Goal: Task Accomplishment & Management: Use online tool/utility

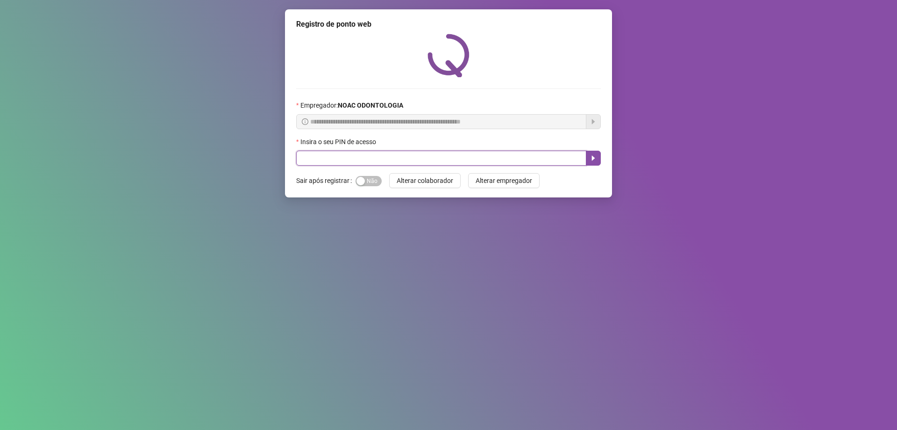
click at [422, 155] on input "text" at bounding box center [441, 157] width 290 height 15
type input "*"
type input "*****"
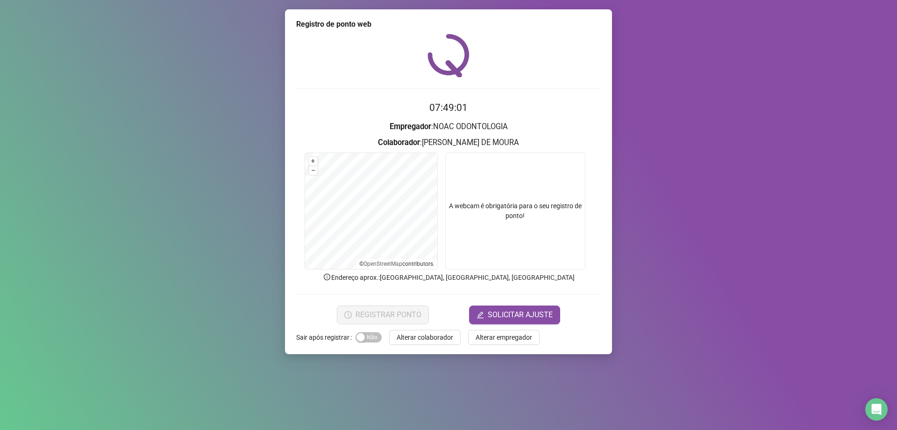
click at [551, 232] on video at bounding box center [515, 210] width 140 height 117
click at [412, 309] on span "REGISTRAR PONTO" at bounding box center [389, 314] width 66 height 11
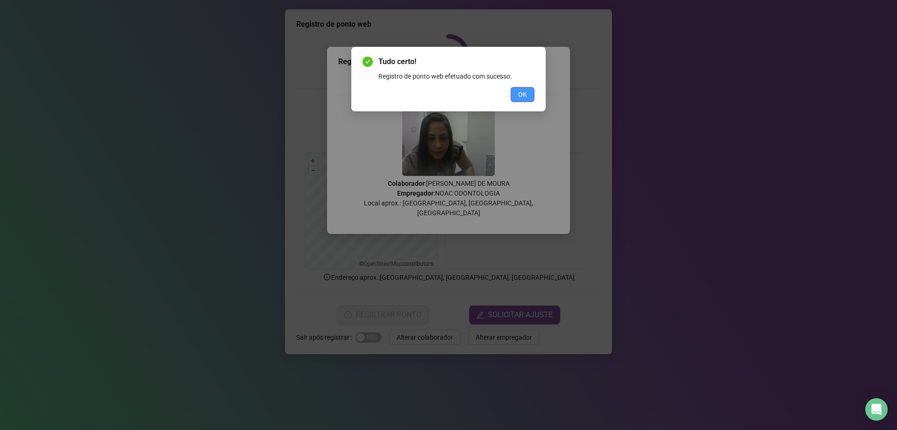
click at [523, 96] on span "OK" at bounding box center [522, 94] width 9 height 10
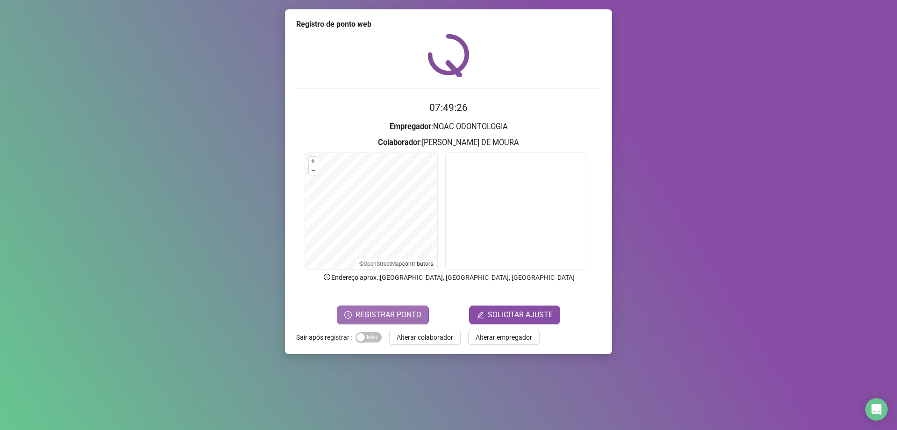
click at [376, 315] on span "REGISTRAR PONTO" at bounding box center [389, 314] width 66 height 11
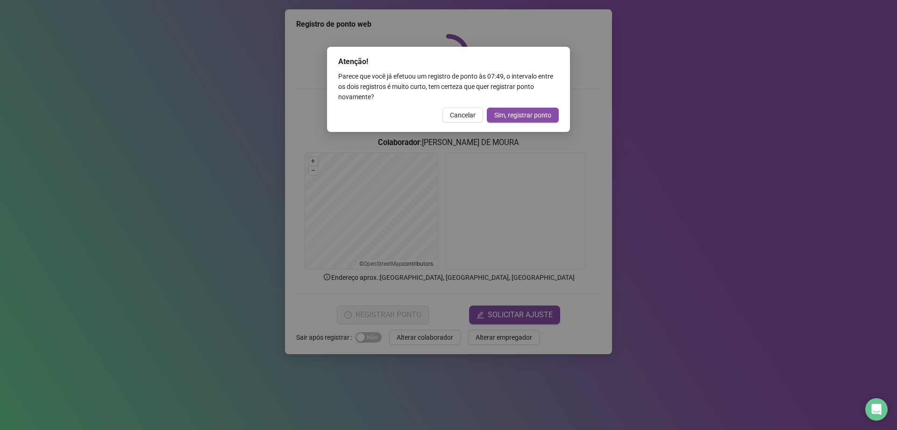
click at [592, 171] on div "Atenção! Parece que você já efetuou um registro de ponto às 07:49 , o intervalo…" at bounding box center [448, 215] width 897 height 430
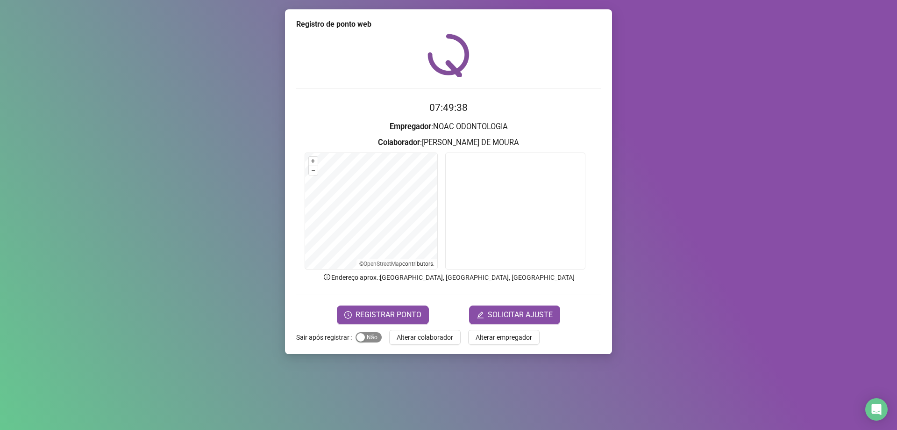
click at [365, 337] on span "Sim Não" at bounding box center [369, 337] width 26 height 10
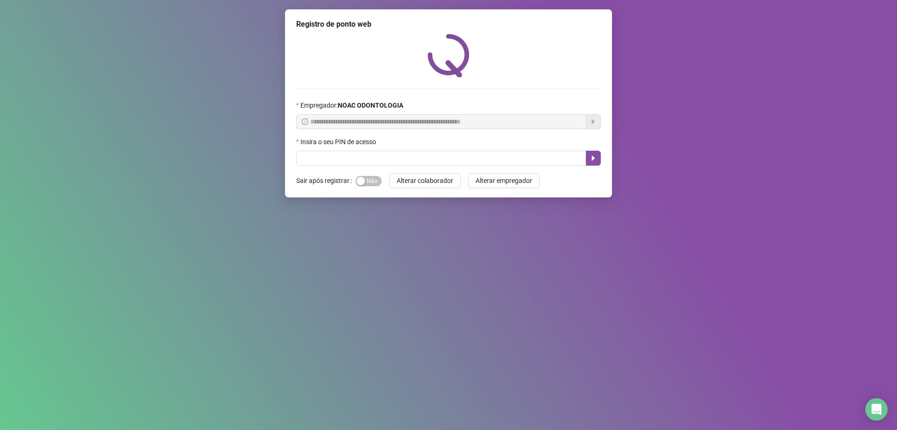
click at [396, 150] on div "Insira o seu PIN de acesso" at bounding box center [448, 143] width 305 height 14
click at [396, 162] on input "text" at bounding box center [441, 157] width 290 height 15
type input "*****"
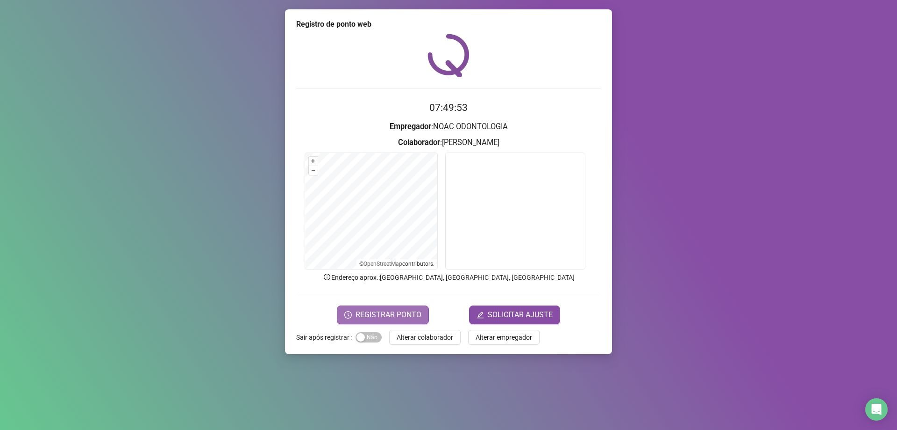
click at [397, 316] on span "REGISTRAR PONTO" at bounding box center [389, 314] width 66 height 11
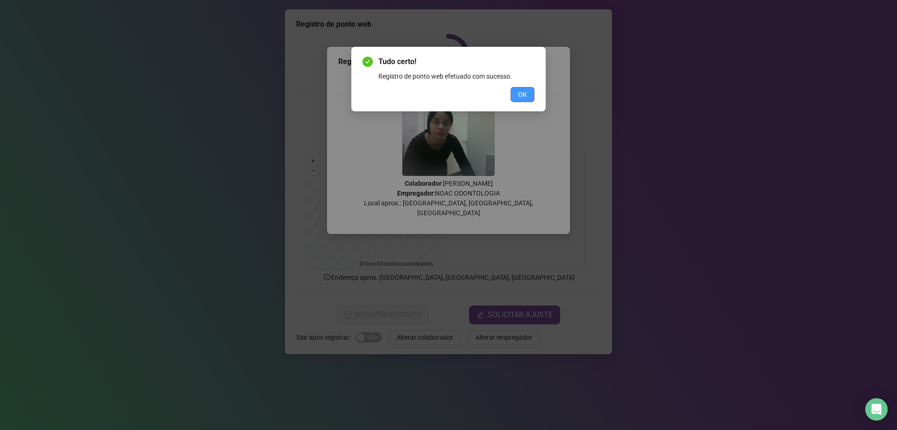
click at [530, 93] on button "OK" at bounding box center [523, 94] width 24 height 15
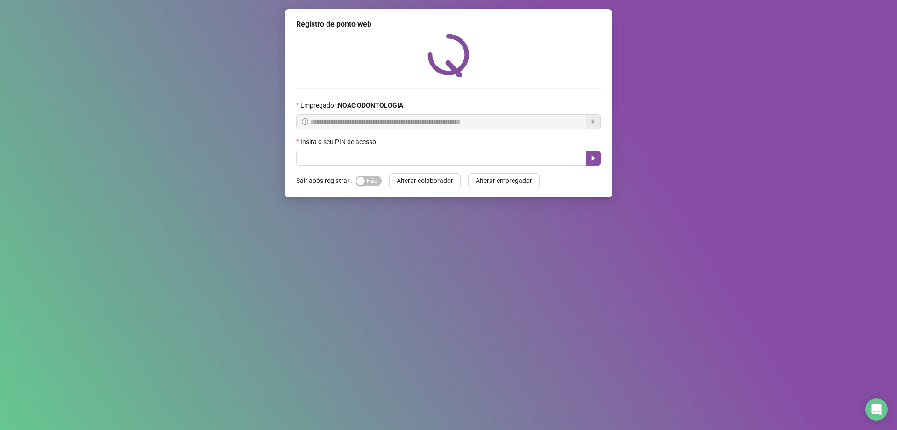
click at [204, 99] on div "**********" at bounding box center [448, 215] width 897 height 430
click at [309, 164] on input "text" at bounding box center [441, 157] width 290 height 15
type input "*****"
click at [363, 177] on div "button" at bounding box center [361, 181] width 8 height 8
click at [590, 157] on icon "caret-right" at bounding box center [593, 157] width 7 height 7
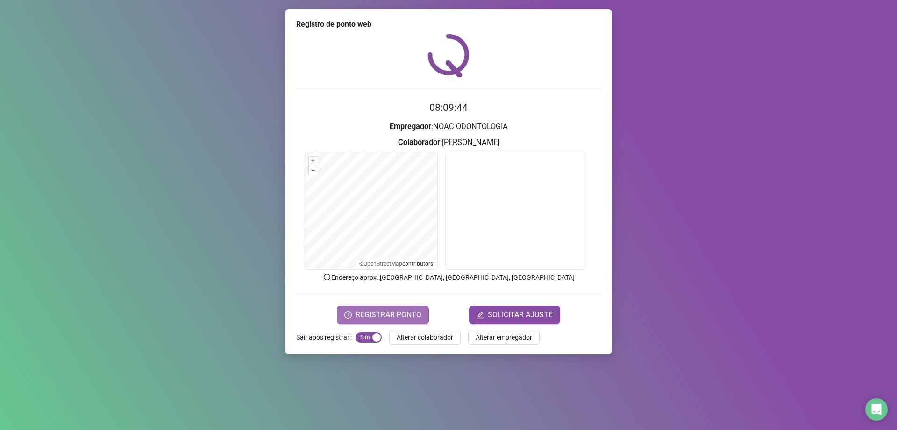
click at [415, 313] on span "REGISTRAR PONTO" at bounding box center [389, 314] width 66 height 11
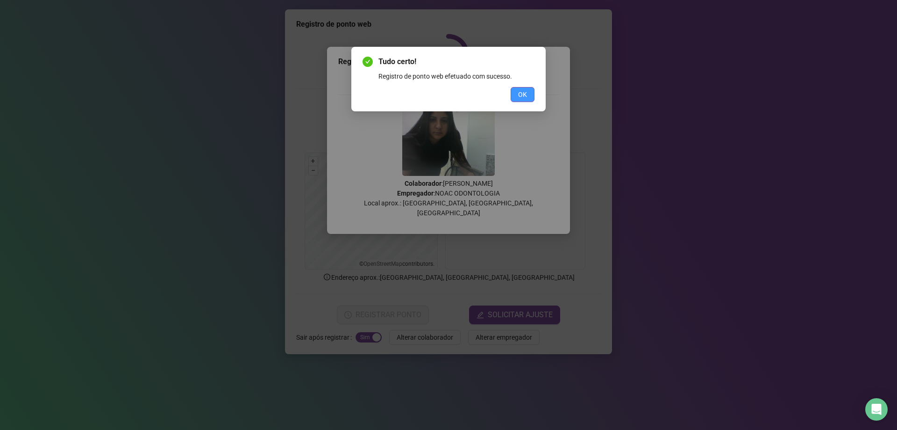
click at [522, 95] on span "OK" at bounding box center [522, 94] width 9 height 10
